Goal: Information Seeking & Learning: Learn about a topic

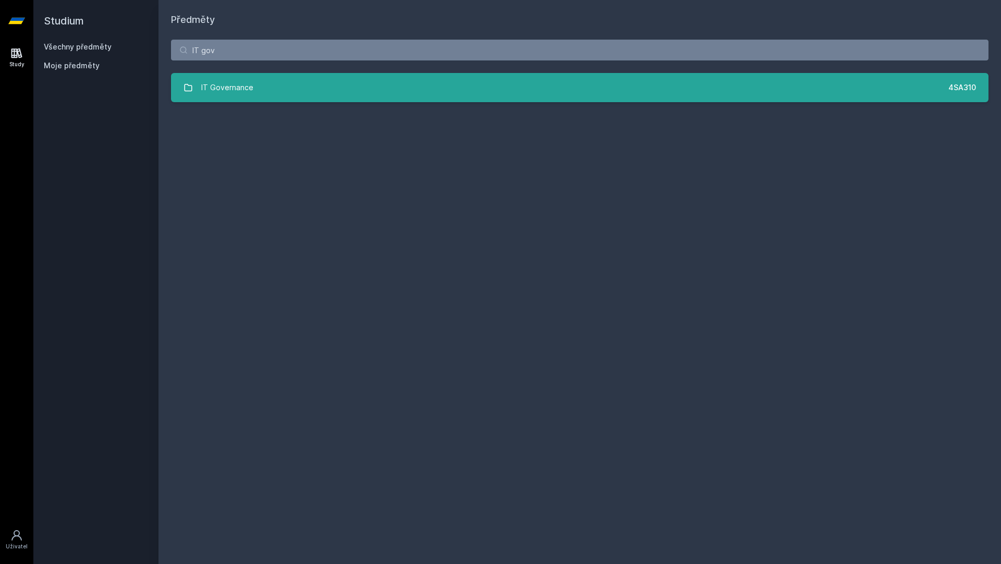
type input "IT gov"
click at [371, 99] on link "IT Governance 4SA310" at bounding box center [580, 87] width 818 height 29
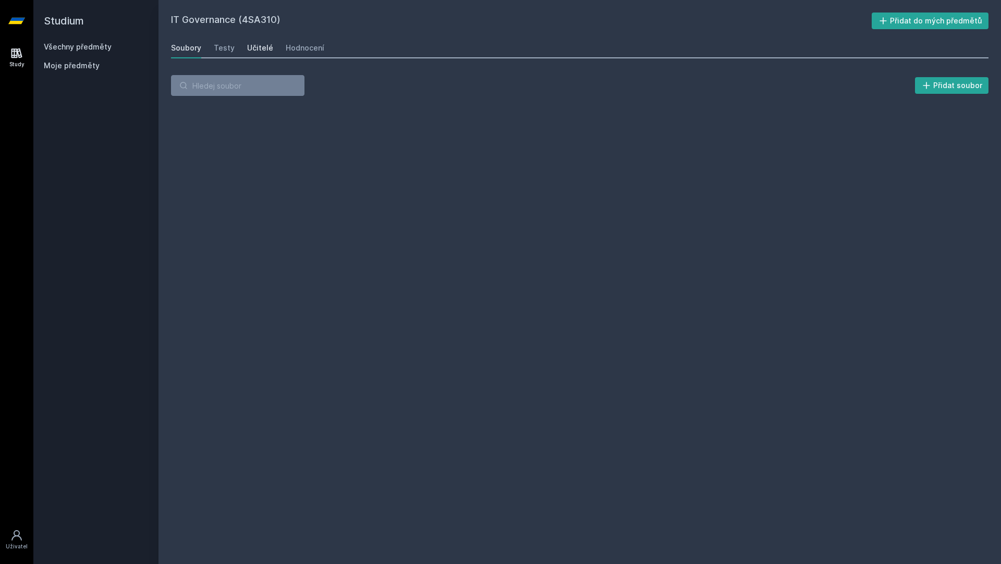
click at [264, 53] on link "Učitelé" at bounding box center [260, 48] width 26 height 21
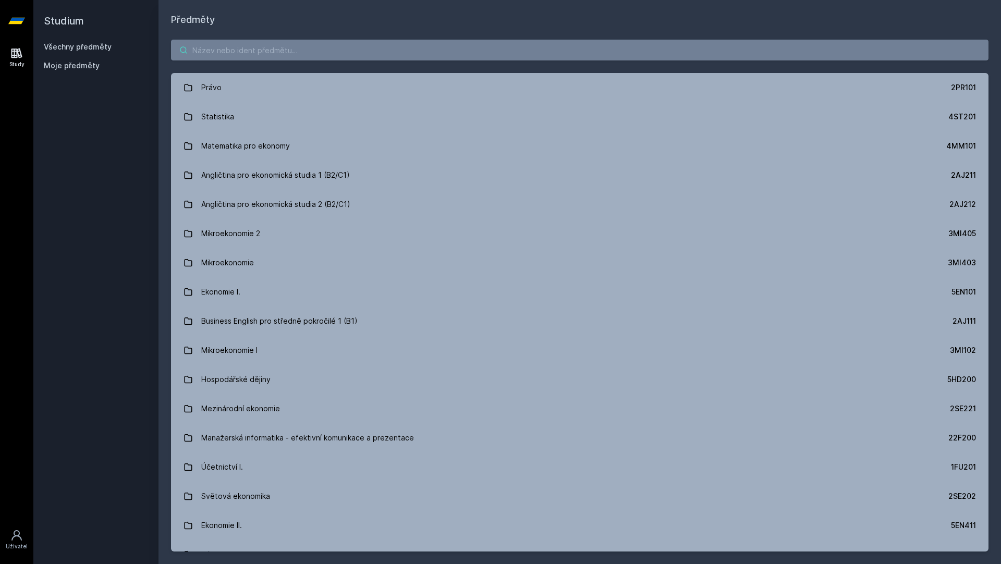
click at [666, 41] on input "search" at bounding box center [580, 50] width 818 height 21
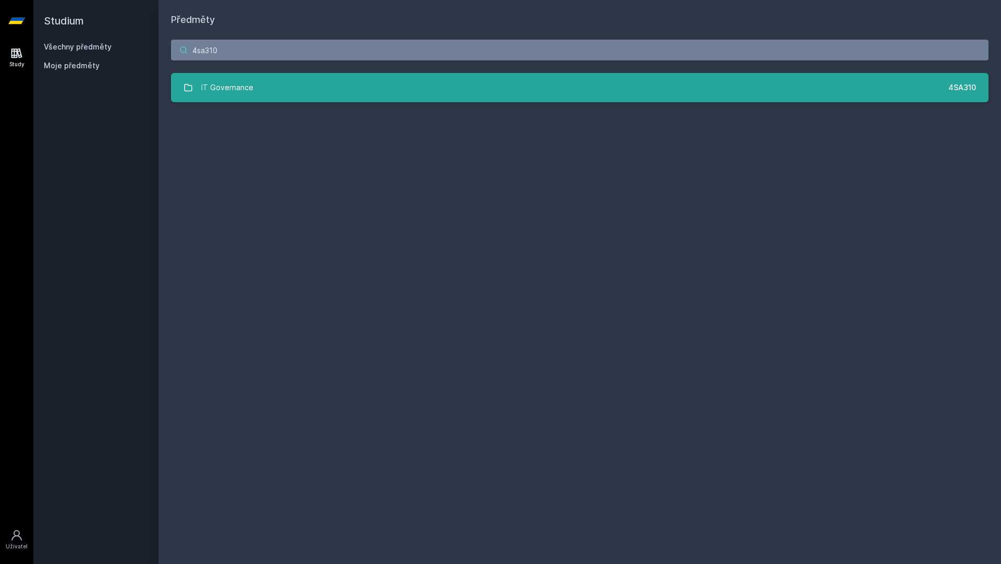
type input "4sa310"
click at [436, 95] on link "IT Governance 4SA310" at bounding box center [580, 87] width 818 height 29
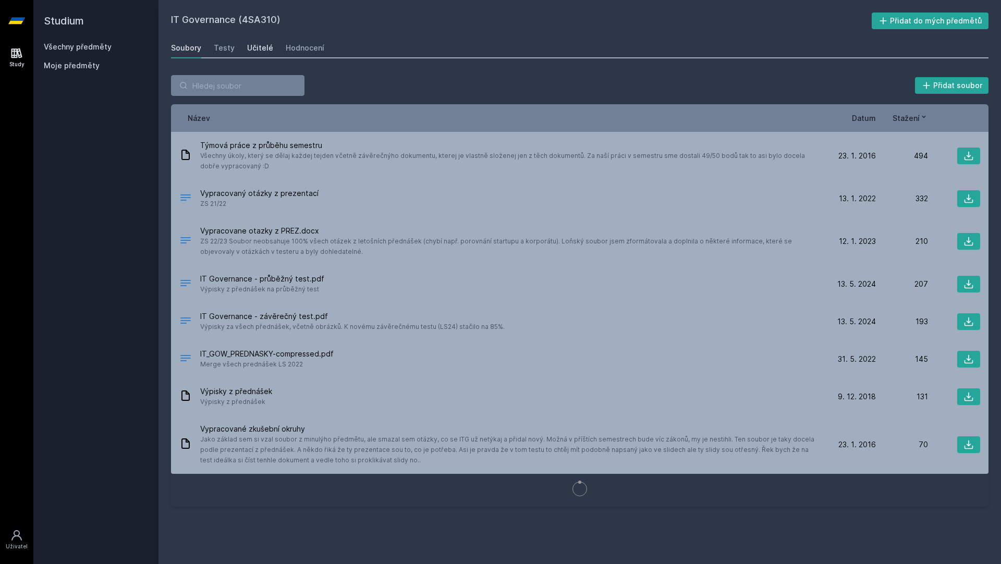
click at [256, 48] on div "Učitelé" at bounding box center [260, 48] width 26 height 10
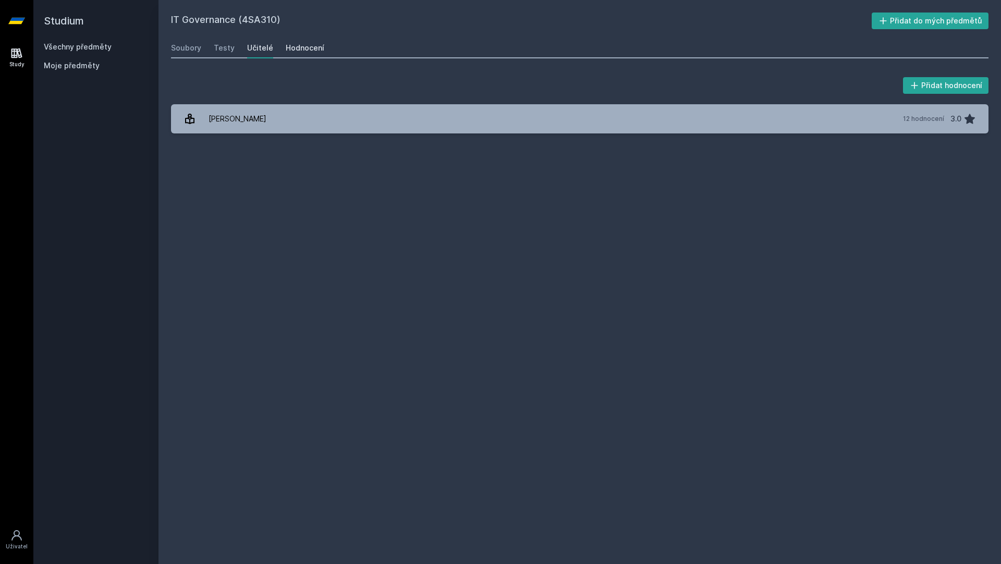
click at [286, 50] on div "Hodnocení" at bounding box center [305, 48] width 39 height 10
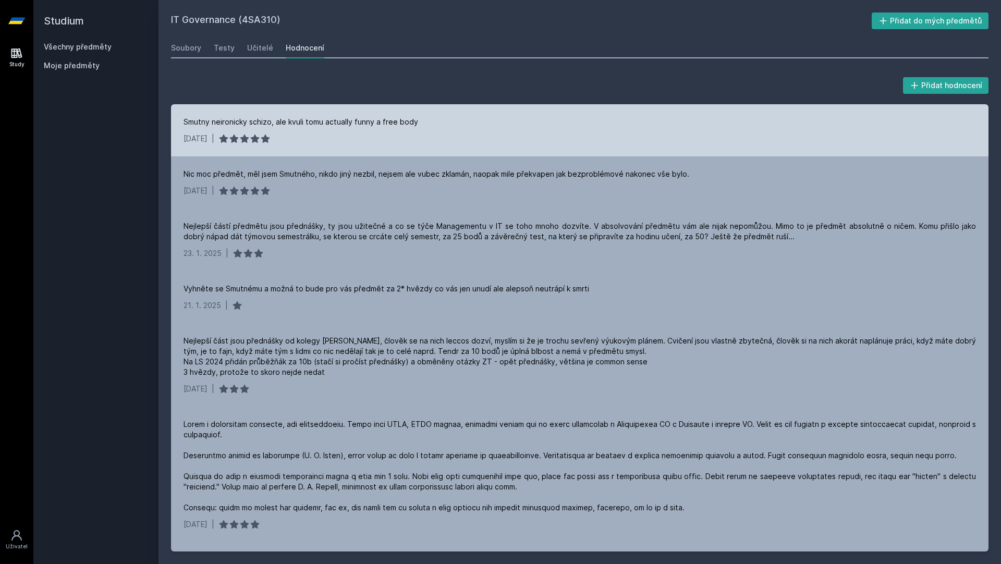
click at [266, 124] on div "Smutny neironicky schizo, ale kvuli tomu actually funny a free body" at bounding box center [301, 122] width 235 height 10
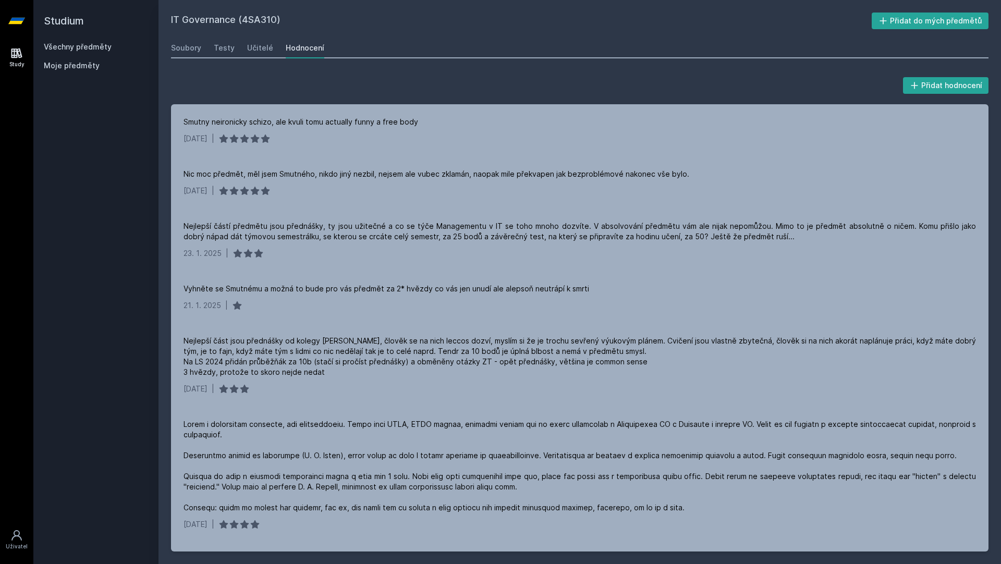
click at [370, 90] on div "Přidat hodnocení" at bounding box center [580, 85] width 818 height 21
